Goal: Navigation & Orientation: Find specific page/section

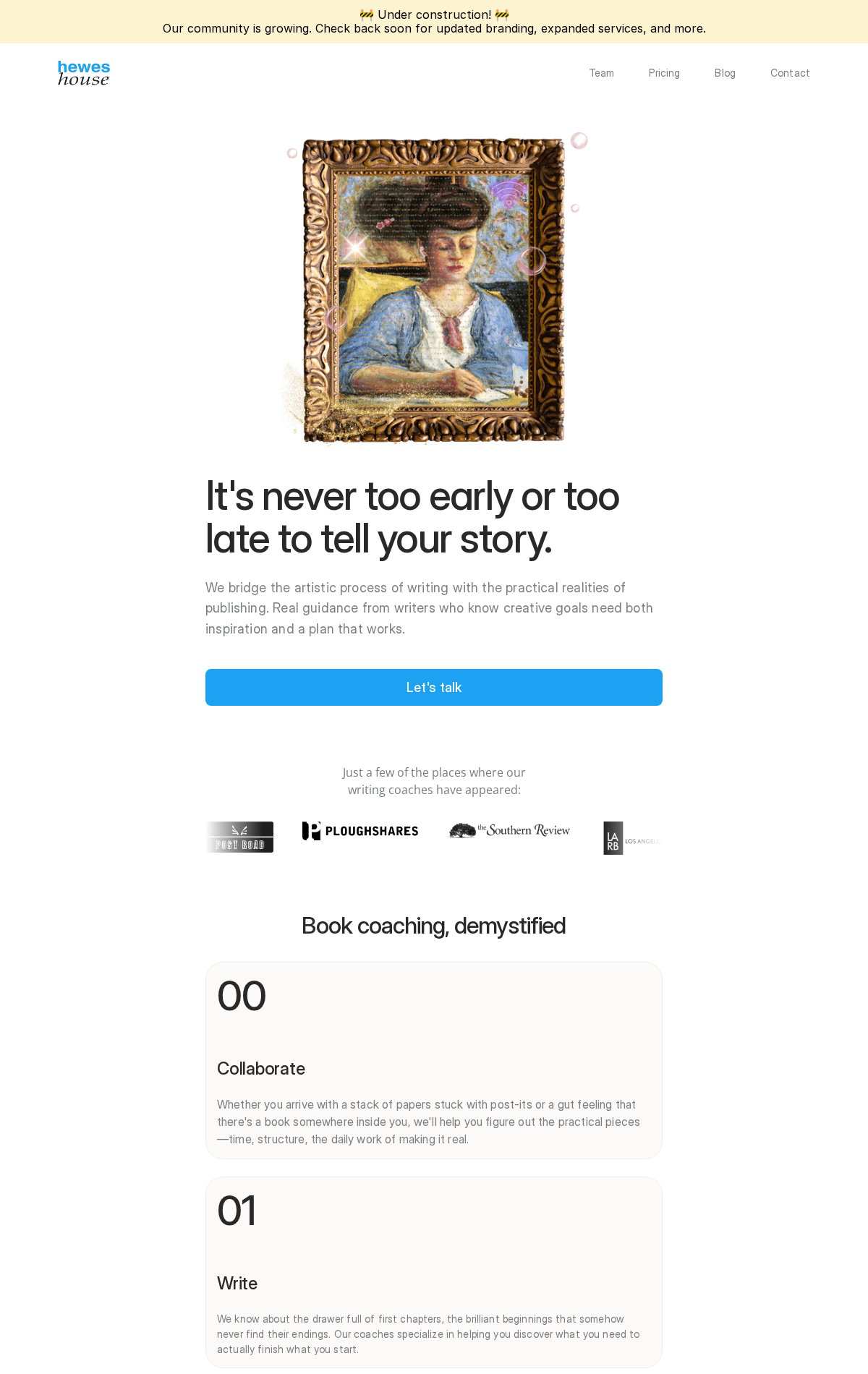
scroll to position [4787, 0]
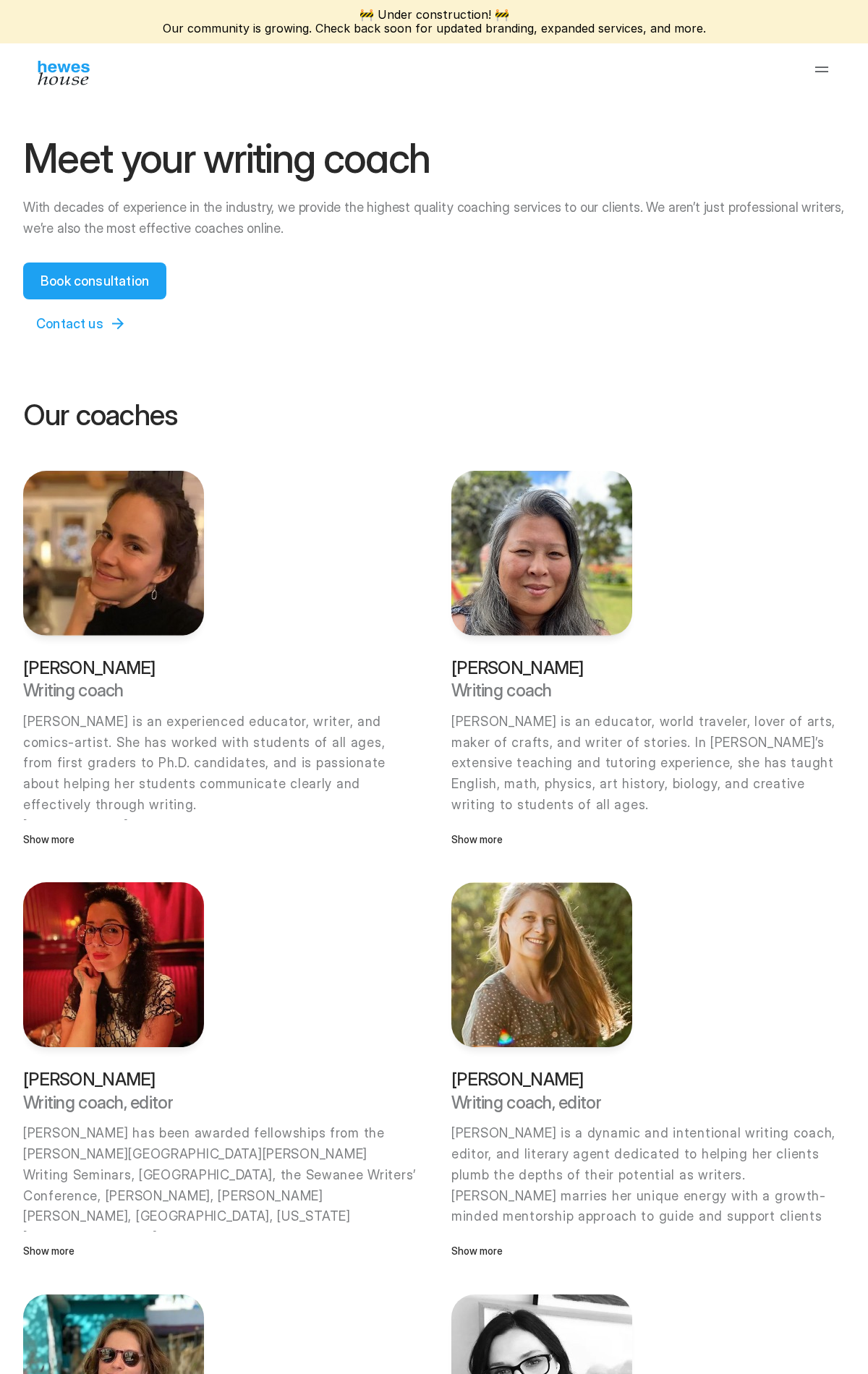
scroll to position [2651, 0]
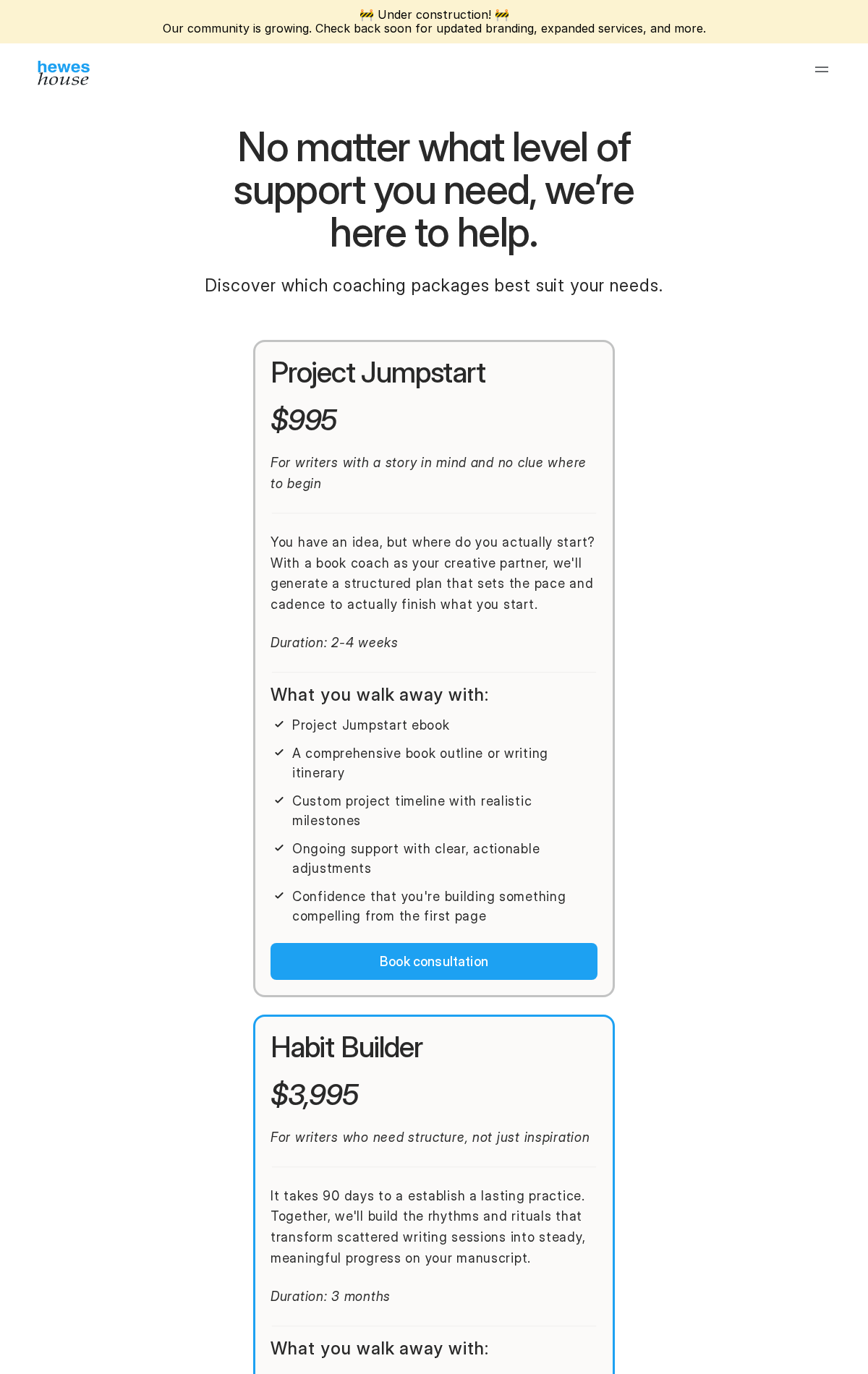
scroll to position [2958, 0]
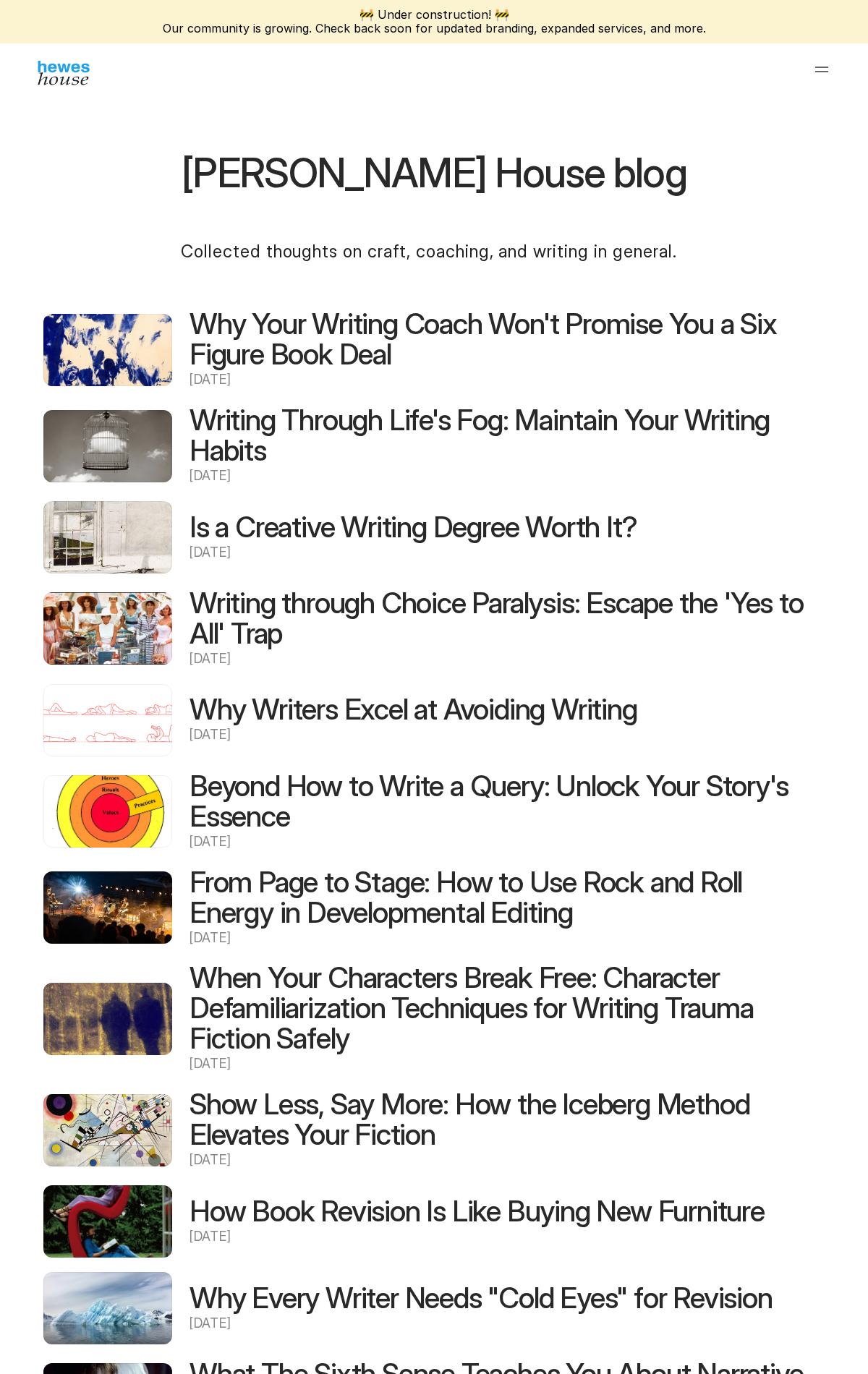
scroll to position [262, 0]
